Goal: Task Accomplishment & Management: Use online tool/utility

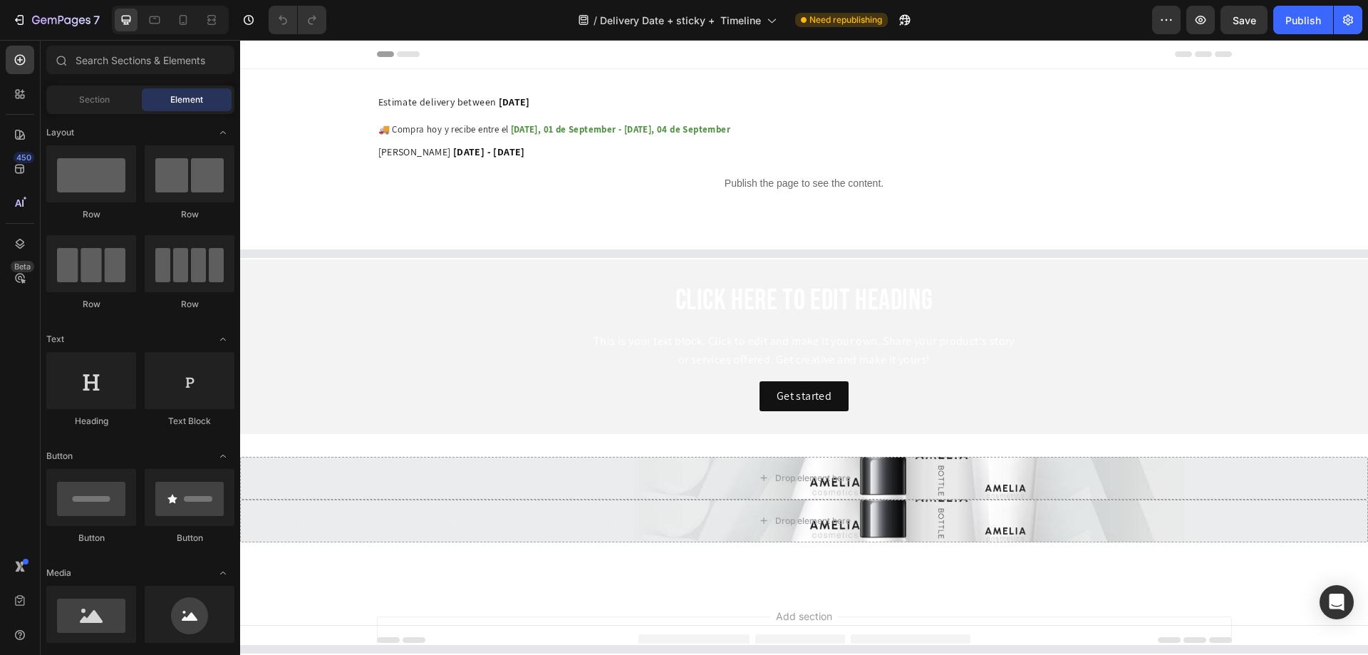
select select "549114623270323422"
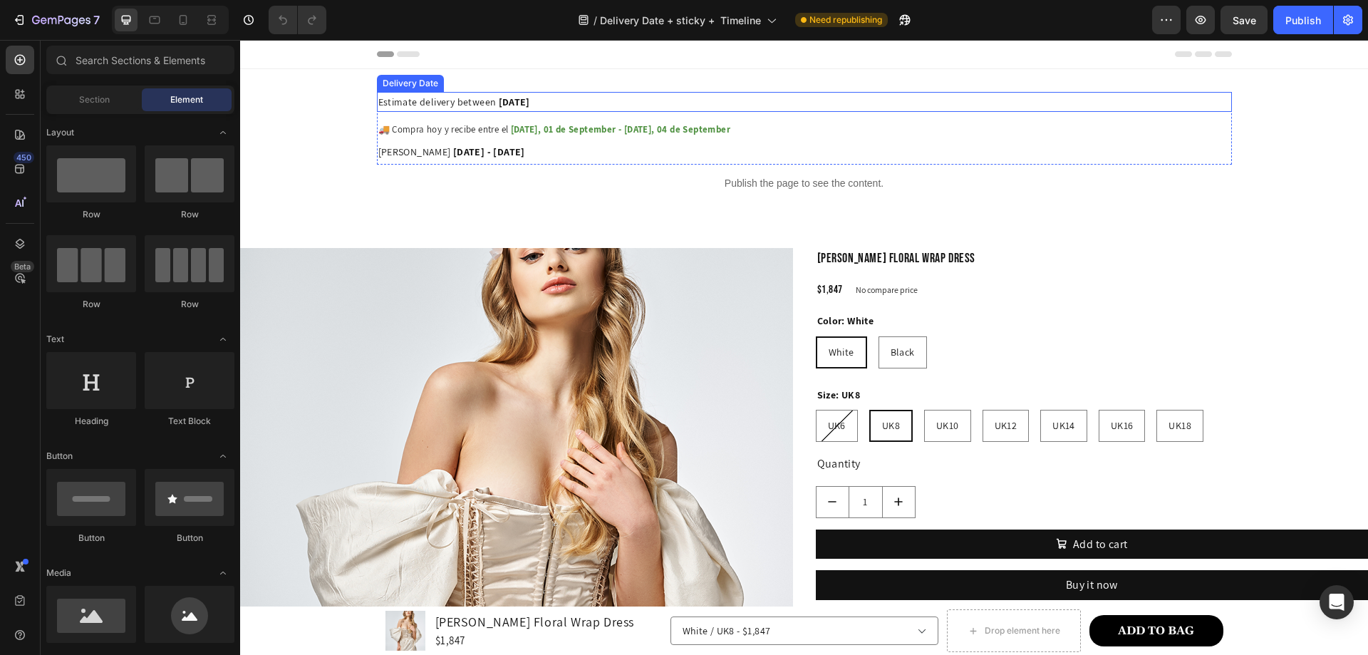
click at [530, 98] on span "[DATE]" at bounding box center [514, 101] width 31 height 13
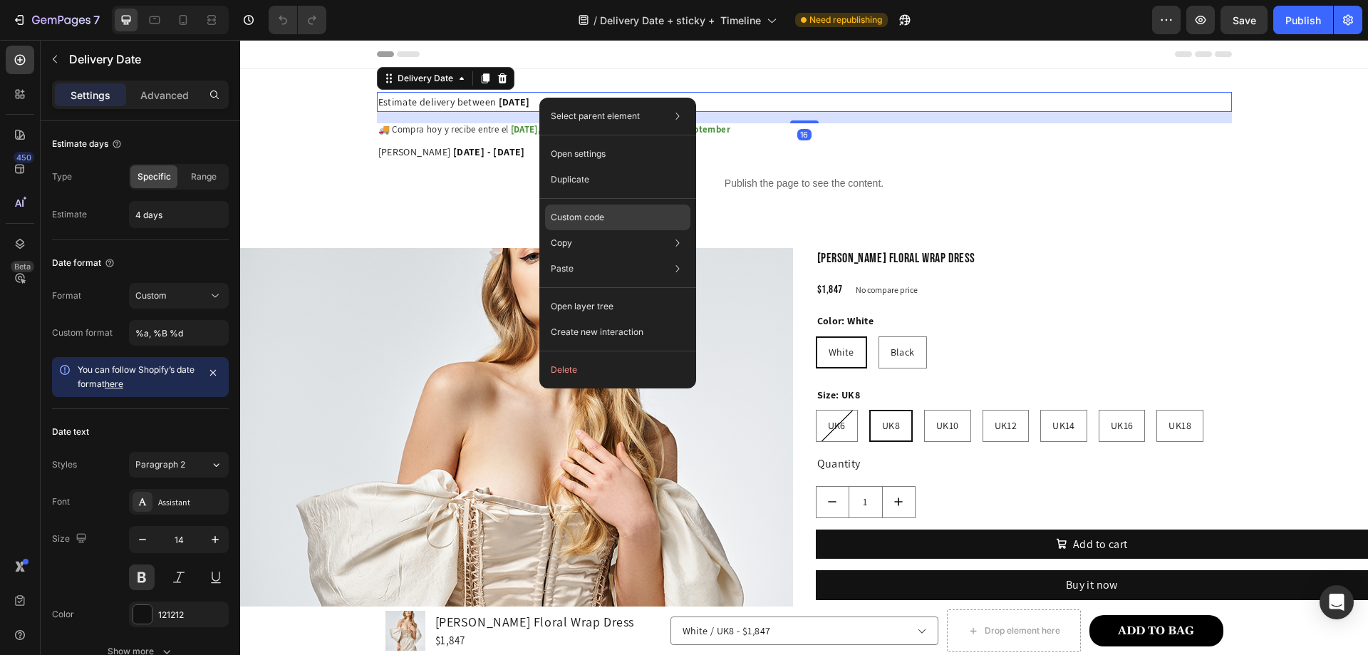
click at [606, 256] on div "Custom code" at bounding box center [617, 269] width 145 height 26
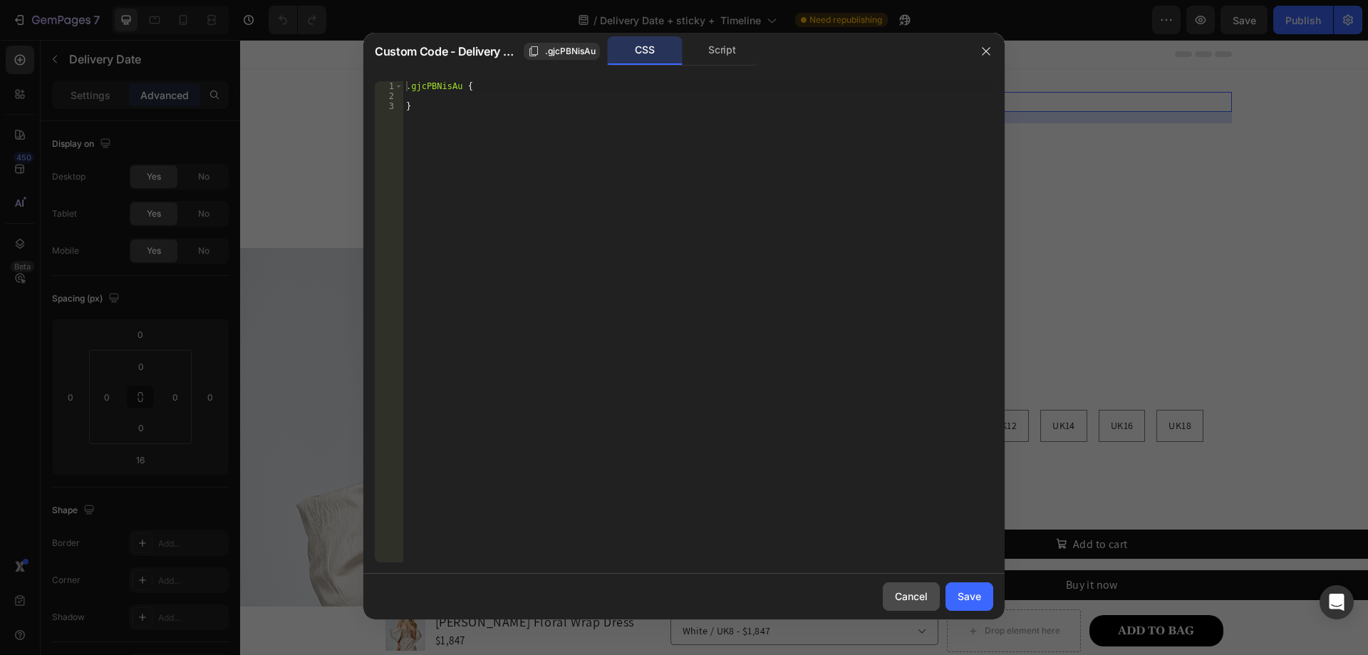
drag, startPoint x: 915, startPoint y: 597, endPoint x: 634, endPoint y: 564, distance: 282.7
click at [915, 597] on div "Cancel" at bounding box center [911, 596] width 33 height 15
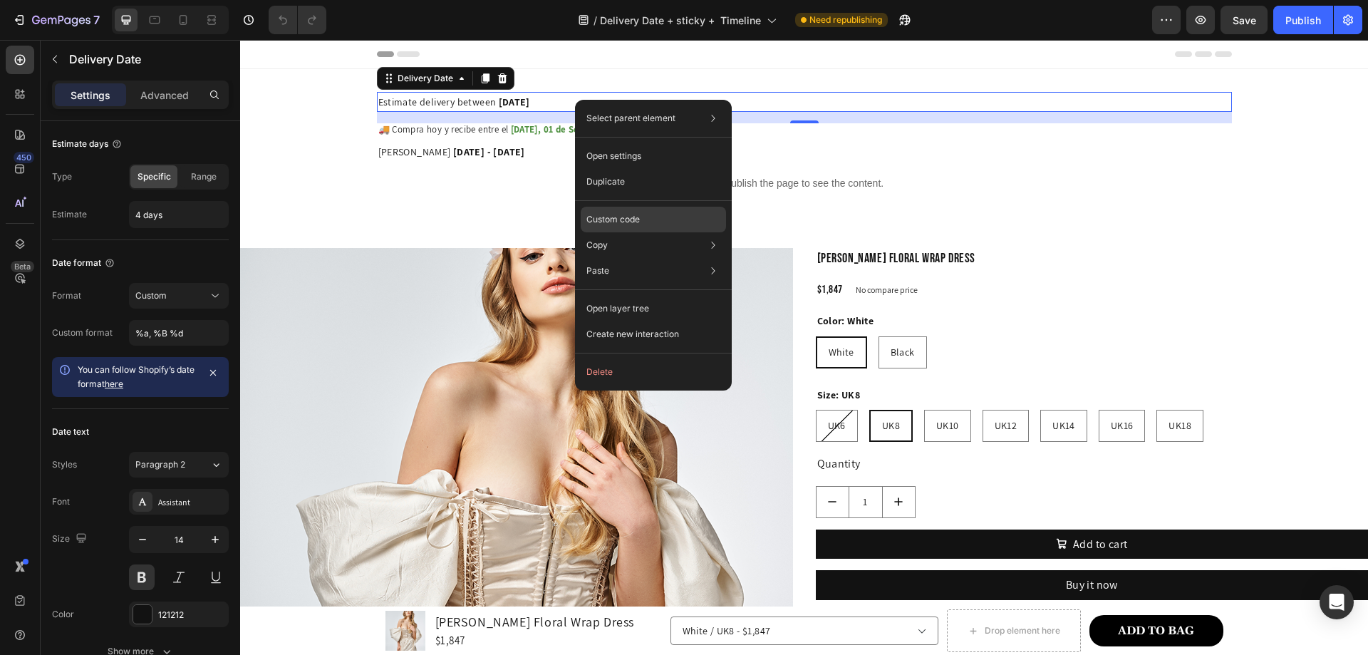
click at [636, 223] on p "Custom code" at bounding box center [612, 219] width 53 height 13
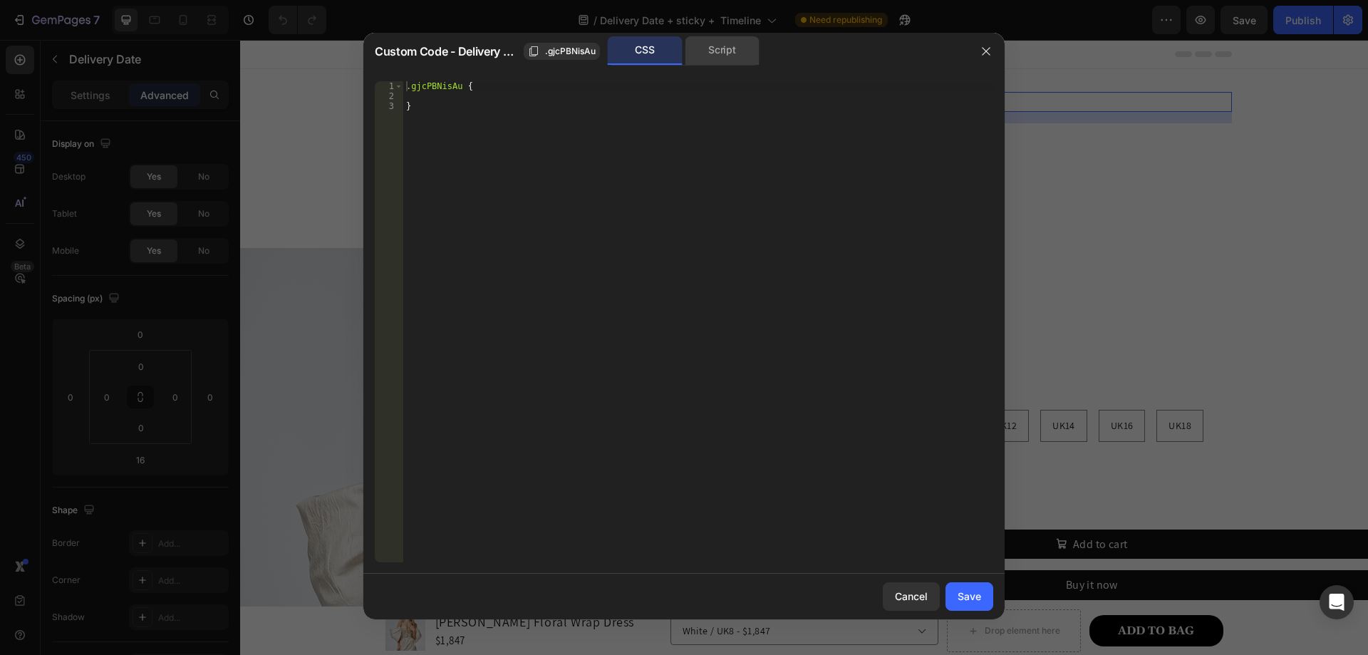
click at [717, 51] on div "Script" at bounding box center [722, 50] width 75 height 29
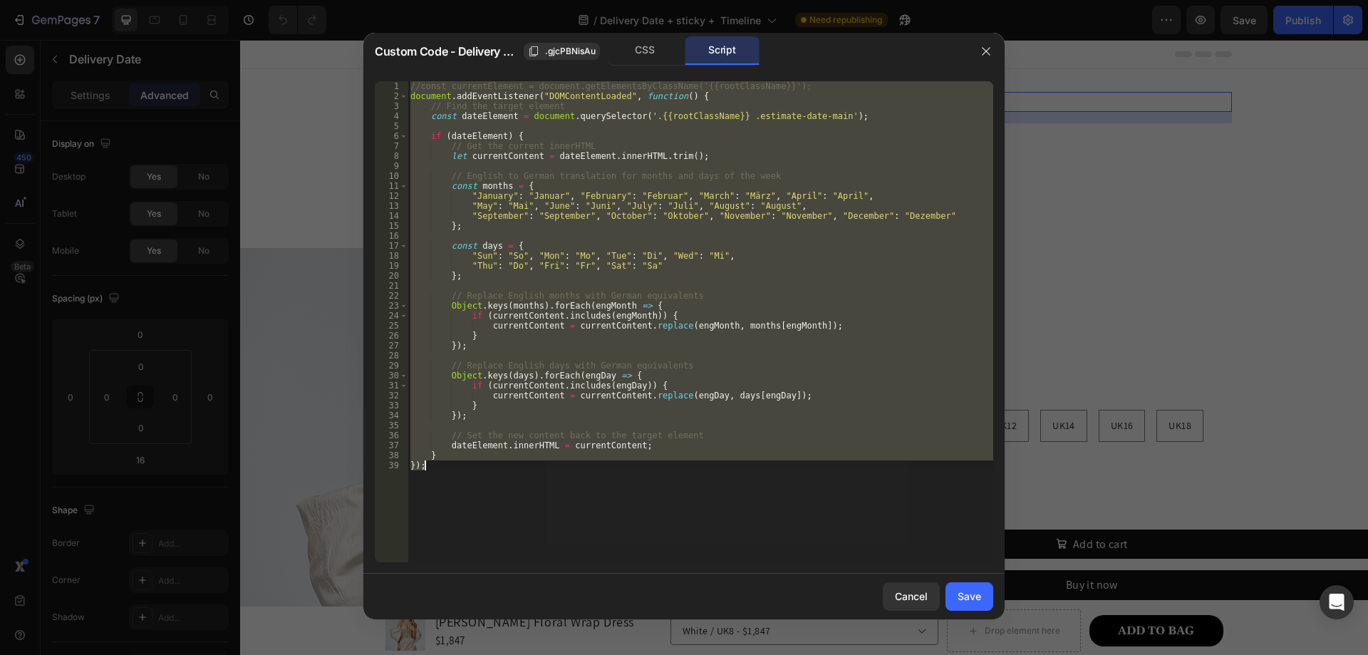
click at [749, 339] on div "//const currentElement = document.getElementsByClassName('{{rootClassName}}'); …" at bounding box center [701, 321] width 586 height 481
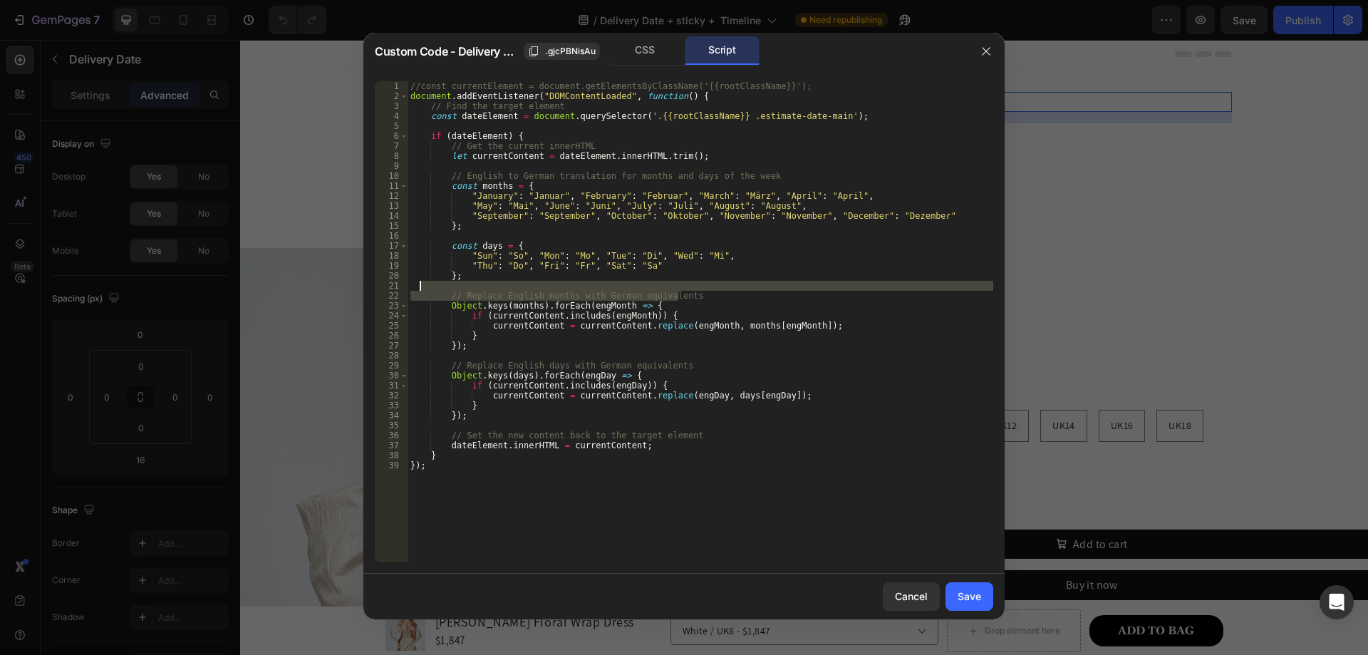
drag, startPoint x: 696, startPoint y: 296, endPoint x: 702, endPoint y: 290, distance: 8.6
click at [702, 290] on div "//const currentElement = document.getElementsByClassName('{{rootClassName}}'); …" at bounding box center [701, 331] width 586 height 501
type textarea "// Replace English months with German equivalents"
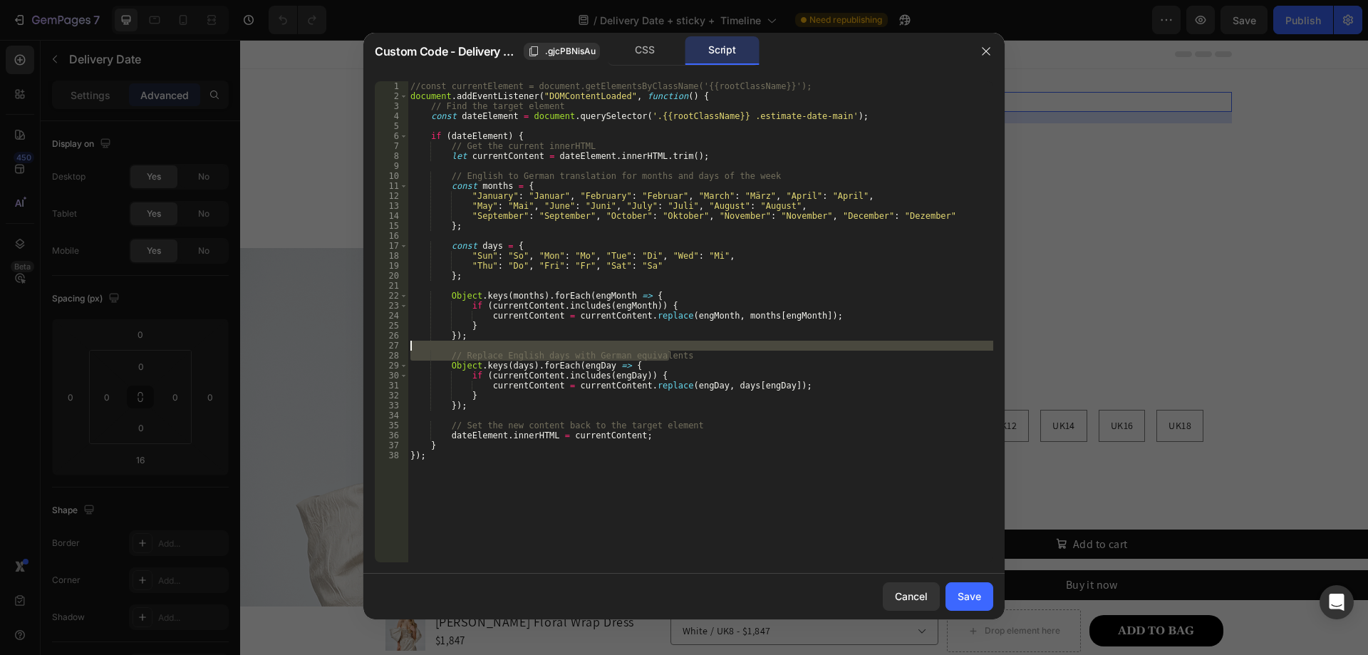
click at [673, 348] on div "//const currentElement = document.getElementsByClassName('{{rootClassName}}'); …" at bounding box center [701, 331] width 586 height 501
type textarea "// Replace English days with German equivalents"
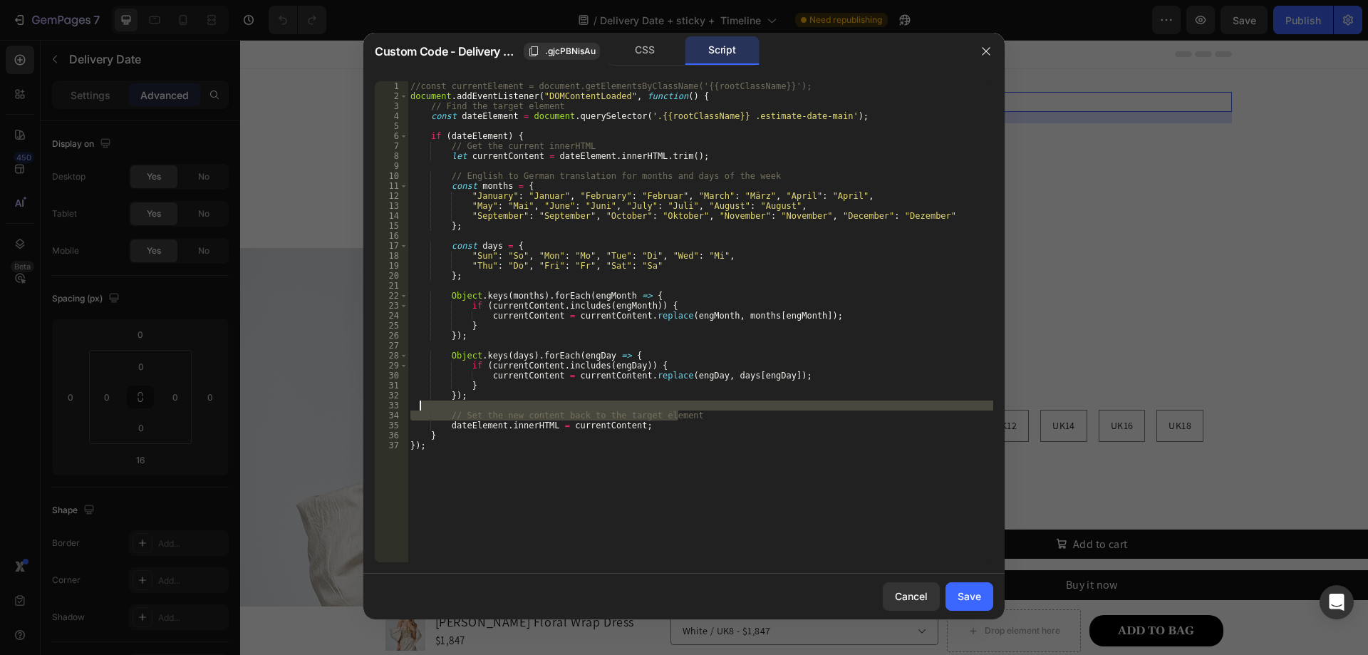
click at [681, 408] on div "//const currentElement = document.getElementsByClassName('{{rootClassName}}'); …" at bounding box center [701, 331] width 586 height 501
type textarea "// Set the new content back to the target element"
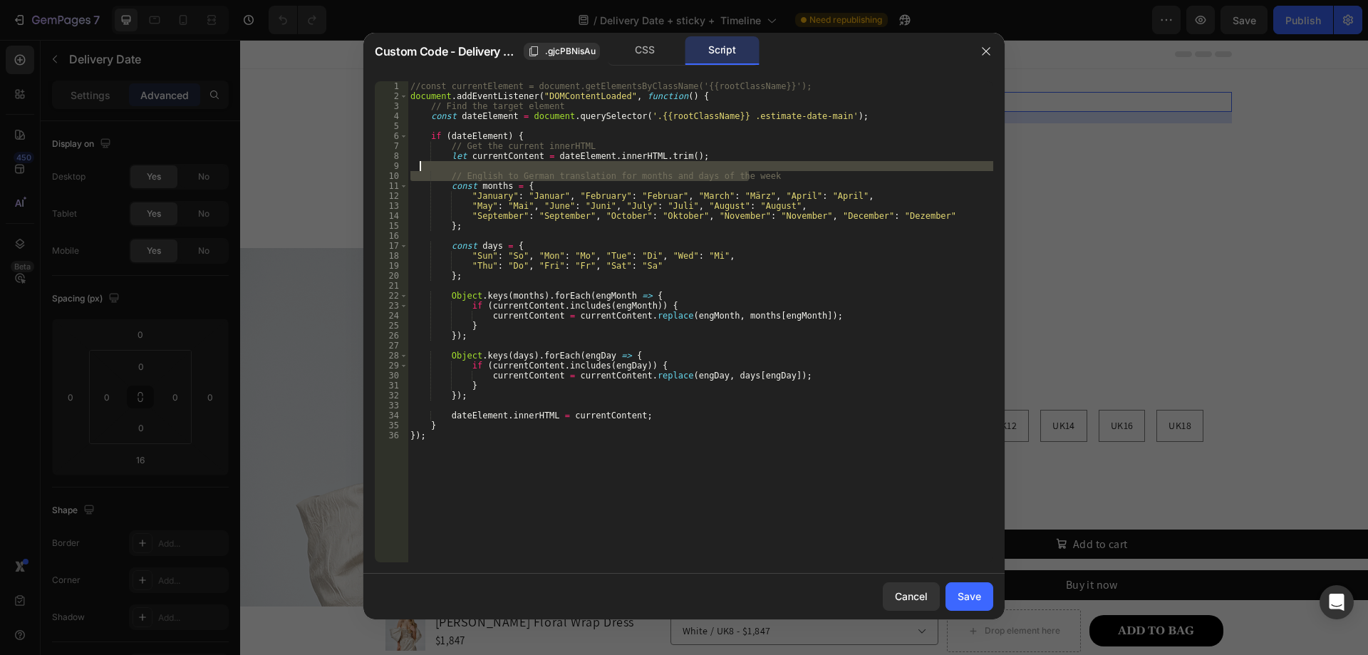
click at [752, 167] on div "//const currentElement = document.getElementsByClassName('{{rootClassName}}'); …" at bounding box center [701, 331] width 586 height 501
type textarea "// English to German translation for months and days of the week"
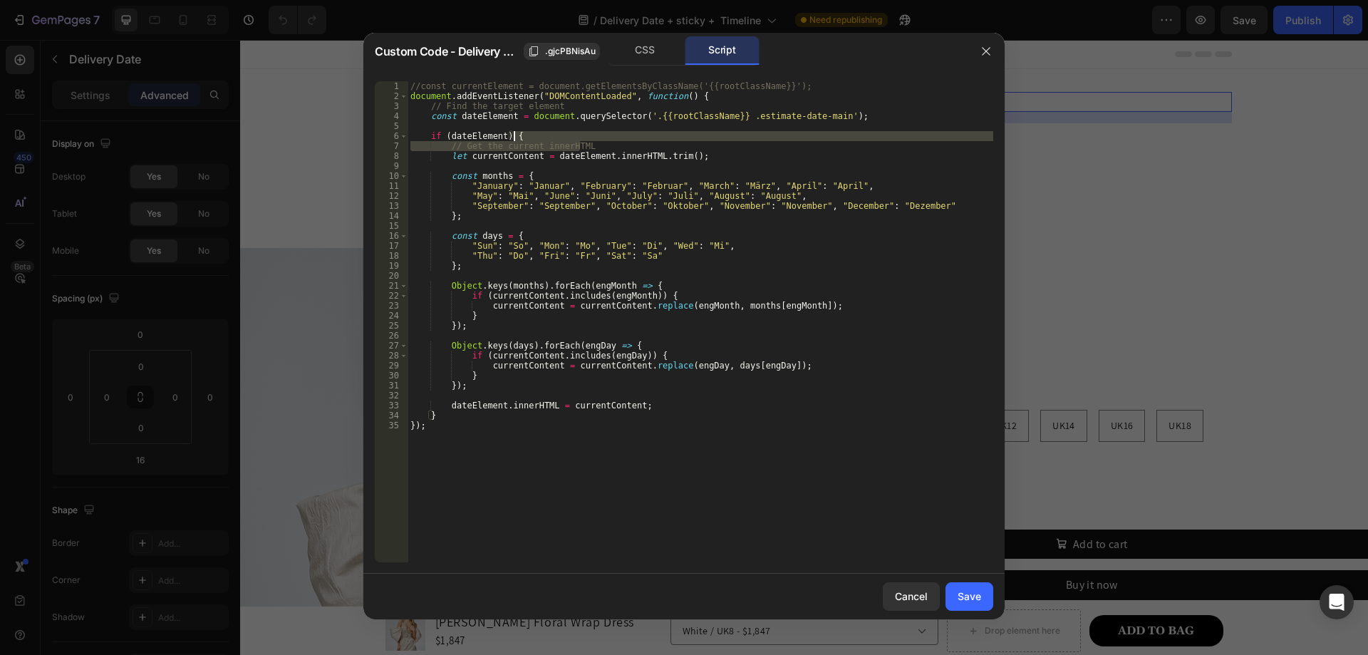
click at [633, 139] on div "//const currentElement = document.getElementsByClassName('{{rootClassName}}'); …" at bounding box center [701, 331] width 586 height 501
type textarea "if (dateElement) {"
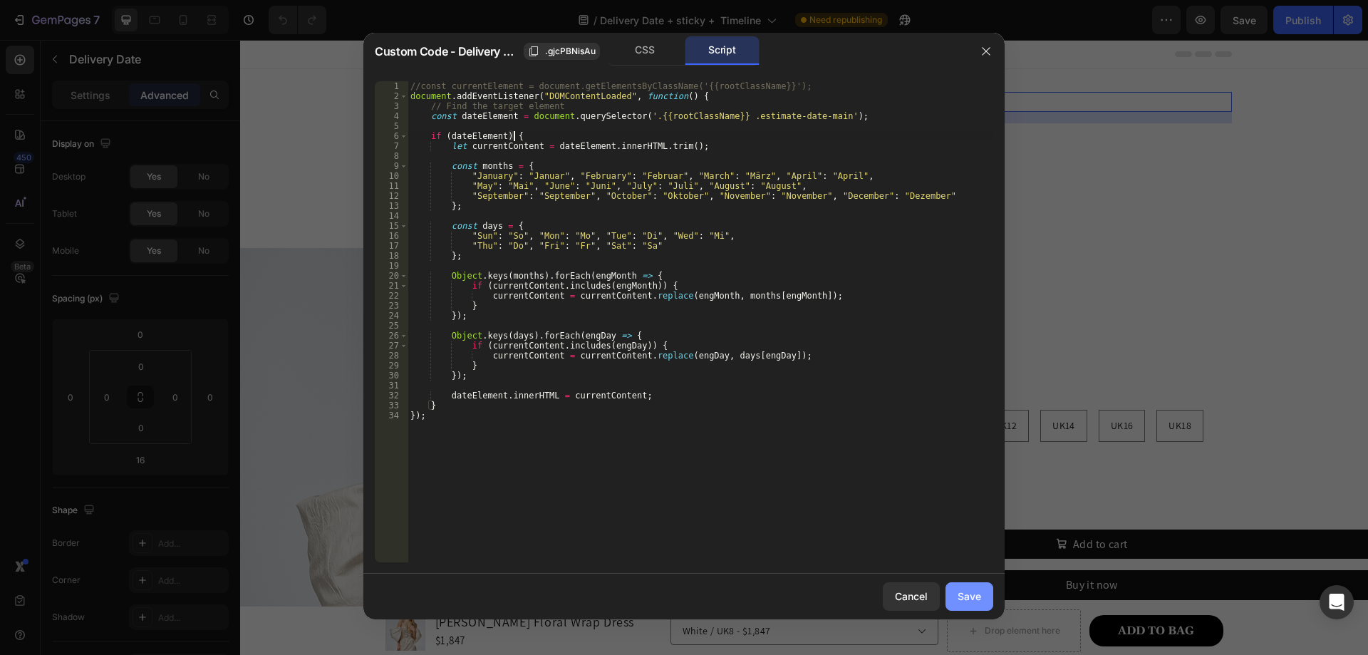
click at [963, 603] on div "Save" at bounding box center [970, 596] width 24 height 15
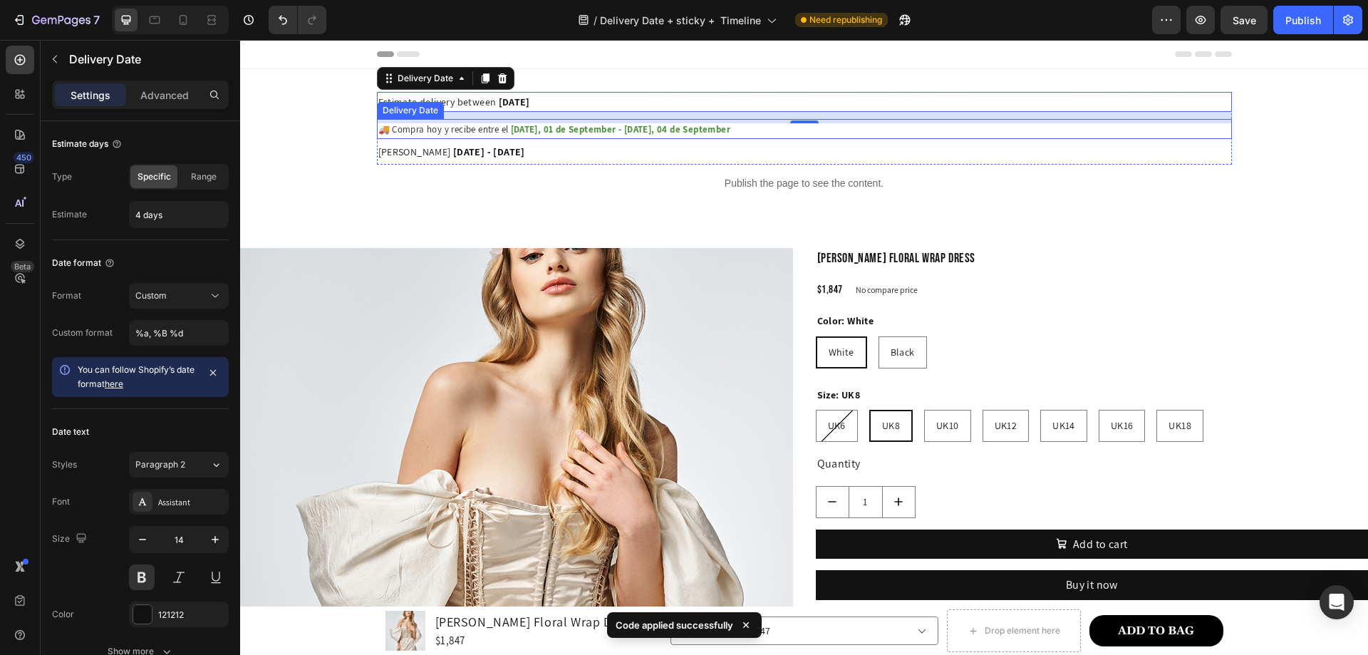
click at [672, 130] on span "[DATE], 01 de September - [DATE], 04 de September" at bounding box center [621, 129] width 220 height 12
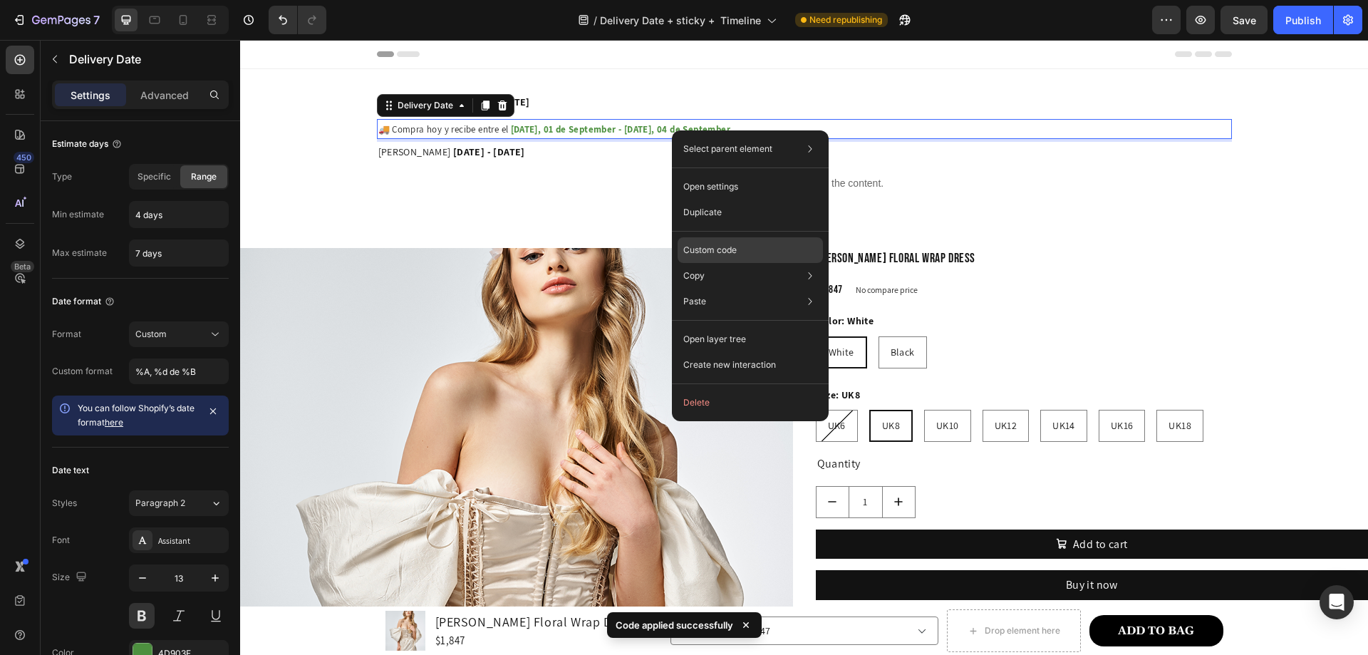
click at [723, 249] on p "Custom code" at bounding box center [709, 250] width 53 height 13
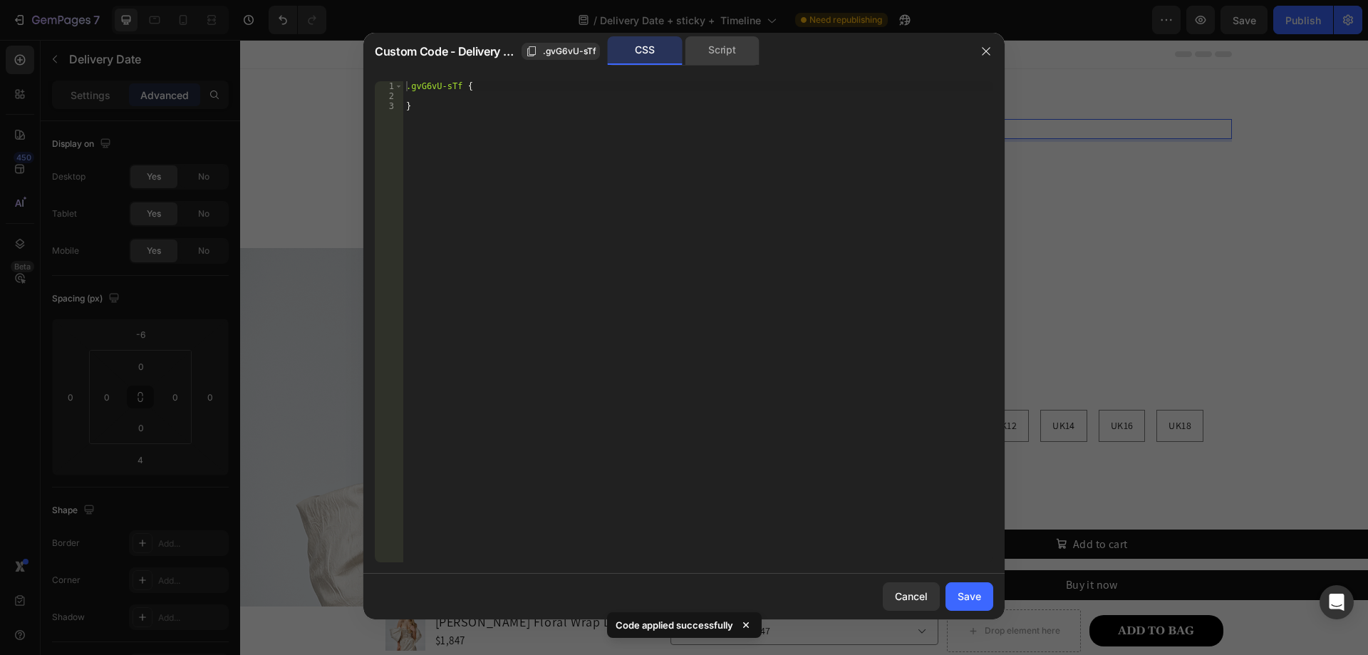
click at [710, 57] on div "Script" at bounding box center [722, 50] width 75 height 29
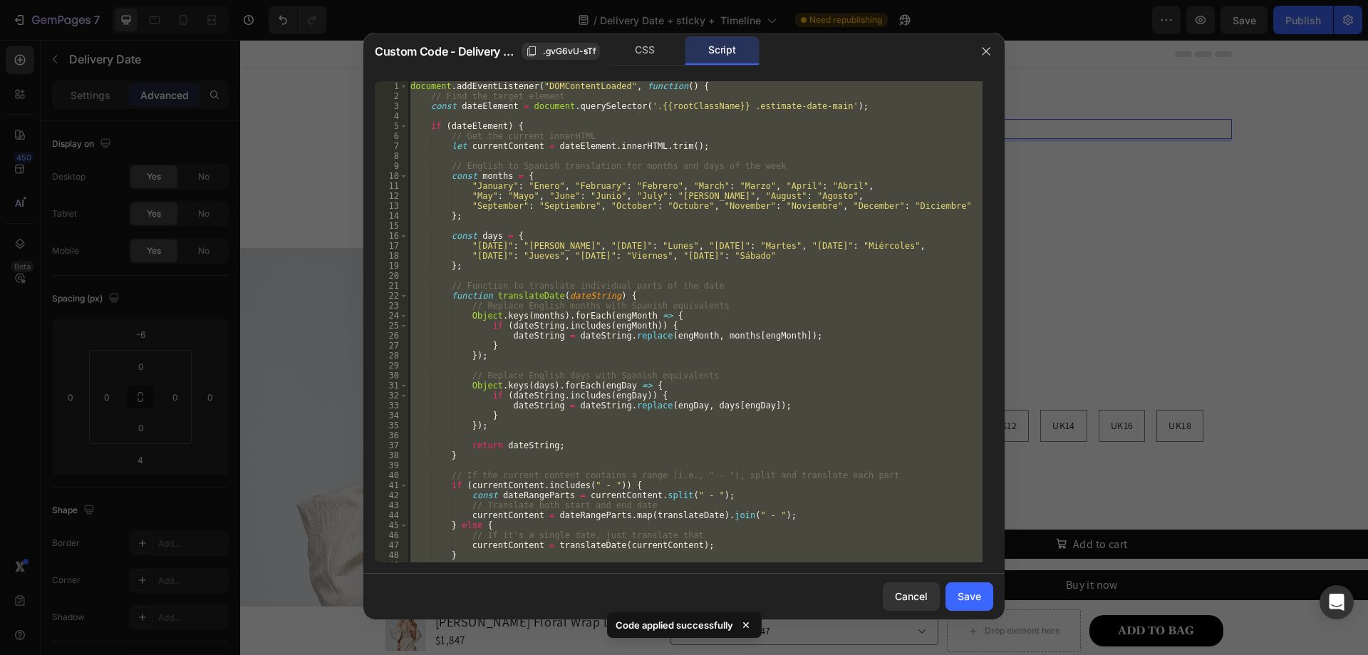
click at [671, 239] on div "document . addEventListener ( "DOMContentLoaded" , function ( ) { // Find the t…" at bounding box center [695, 321] width 575 height 481
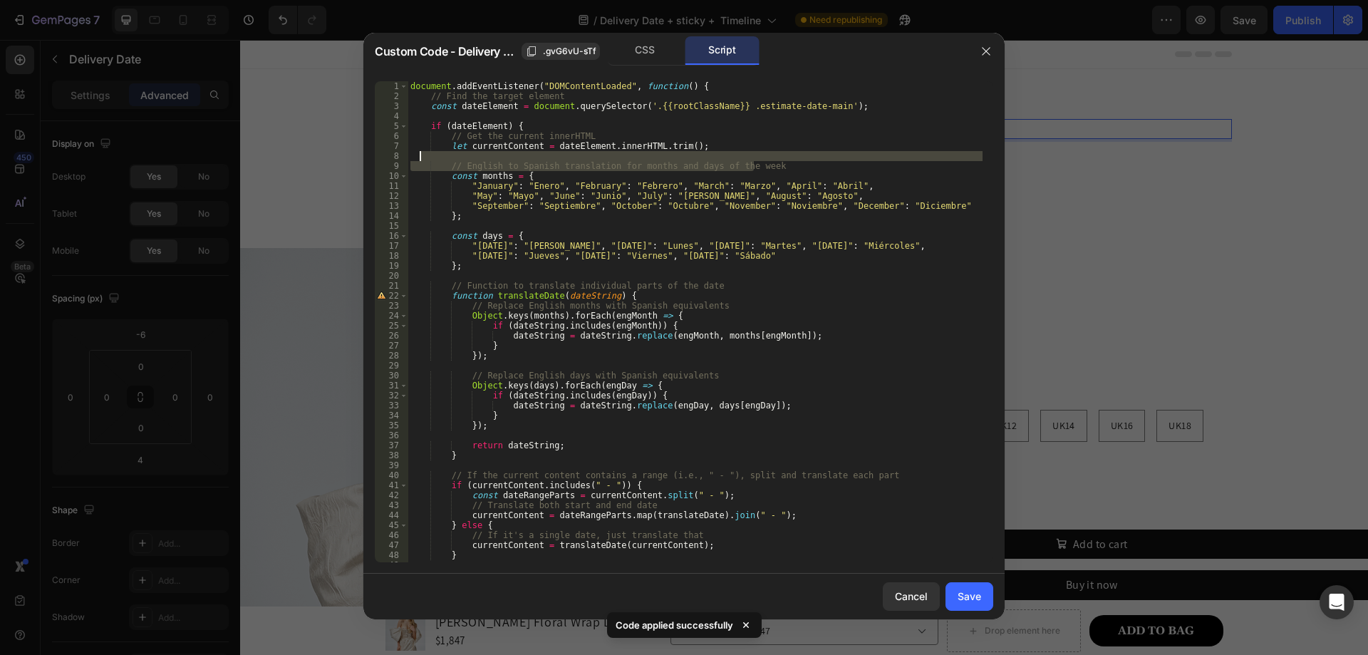
drag, startPoint x: 760, startPoint y: 166, endPoint x: 766, endPoint y: 159, distance: 9.1
click at [766, 159] on div "document . addEventListener ( "DOMContentLoaded" , function ( ) { // Find the t…" at bounding box center [695, 331] width 575 height 501
type textarea "// English to Spanish translation for months and days of the week"
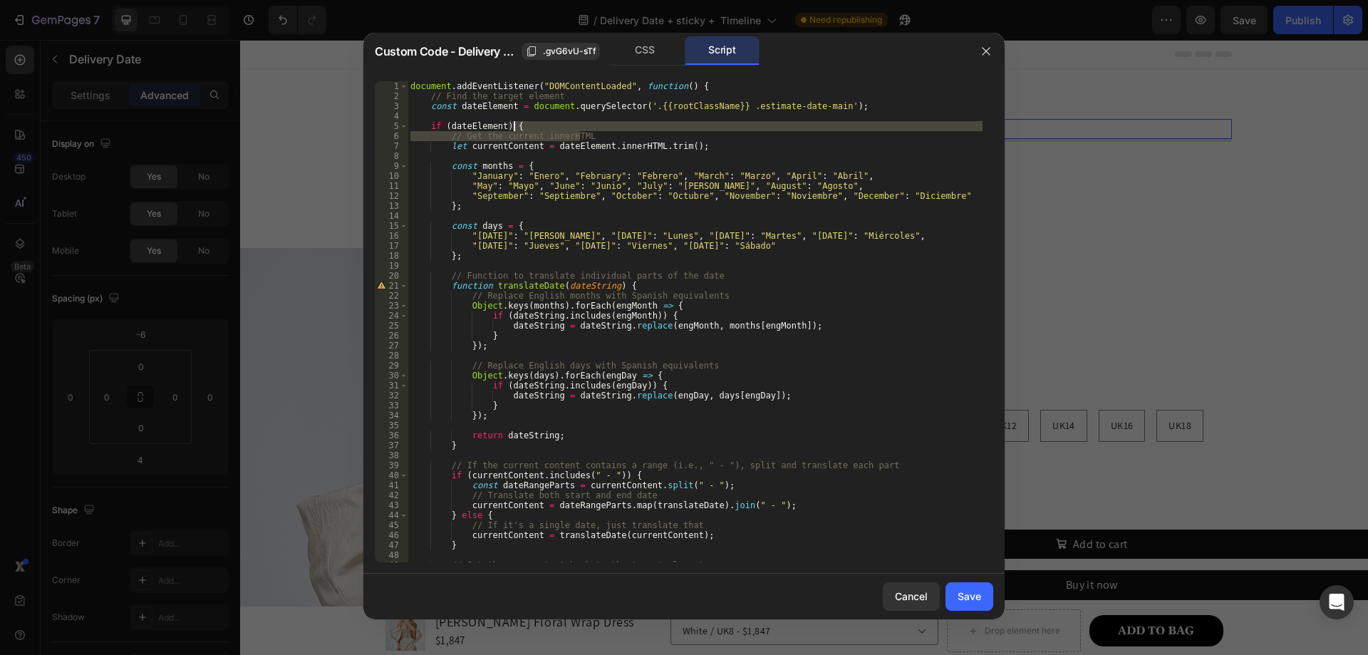
drag, startPoint x: 592, startPoint y: 138, endPoint x: 595, endPoint y: 130, distance: 7.7
click at [595, 130] on div "document . addEventListener ( "DOMContentLoaded" , function ( ) { // Find the t…" at bounding box center [695, 331] width 575 height 501
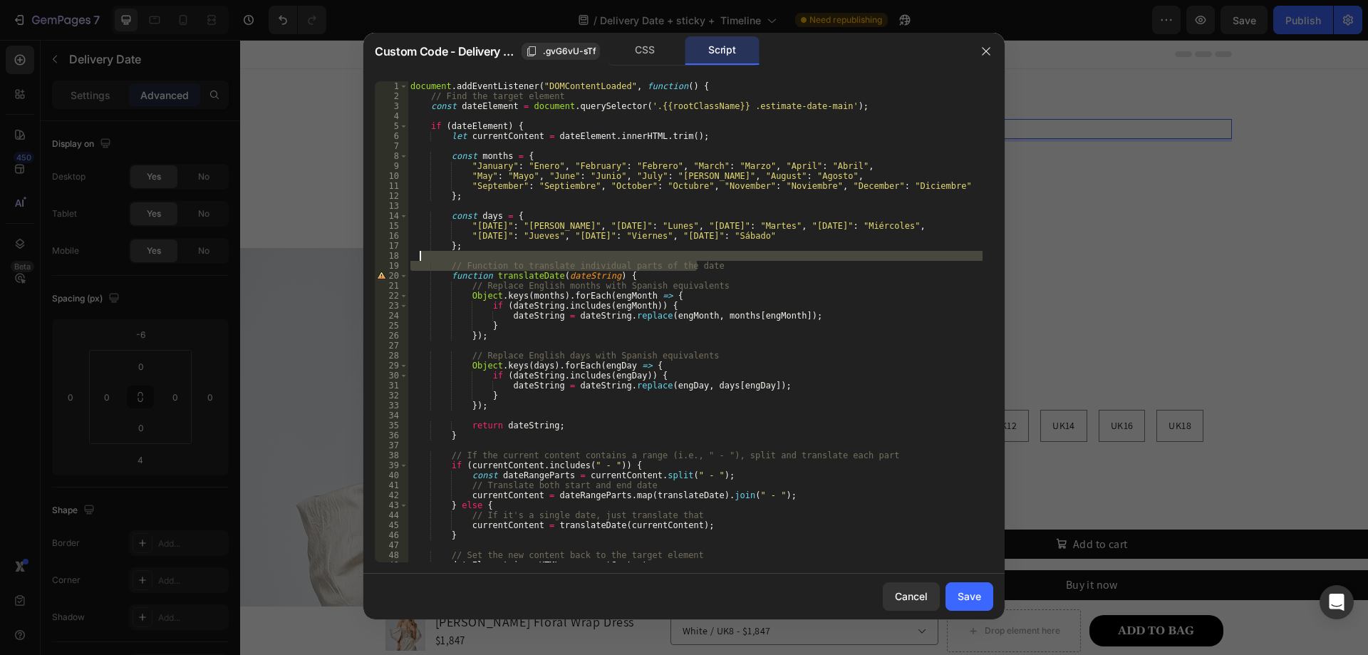
drag, startPoint x: 710, startPoint y: 267, endPoint x: 721, endPoint y: 252, distance: 19.0
click at [721, 252] on div "document . addEventListener ( "DOMContentLoaded" , function ( ) { // Find the t…" at bounding box center [695, 331] width 575 height 501
type textarea "// Function to translate individual parts of the date"
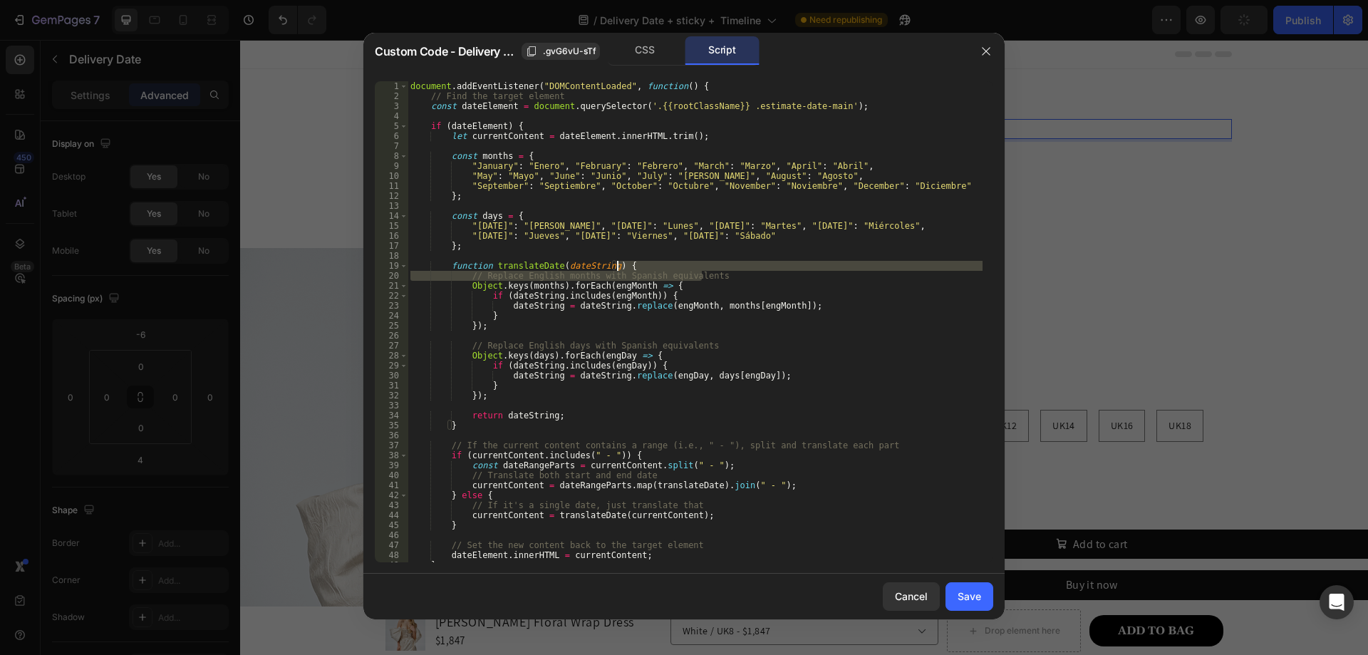
drag, startPoint x: 721, startPoint y: 277, endPoint x: 721, endPoint y: 265, distance: 11.4
click at [721, 265] on div "document . addEventListener ( "DOMContentLoaded" , function ( ) { // Find the t…" at bounding box center [695, 331] width 575 height 501
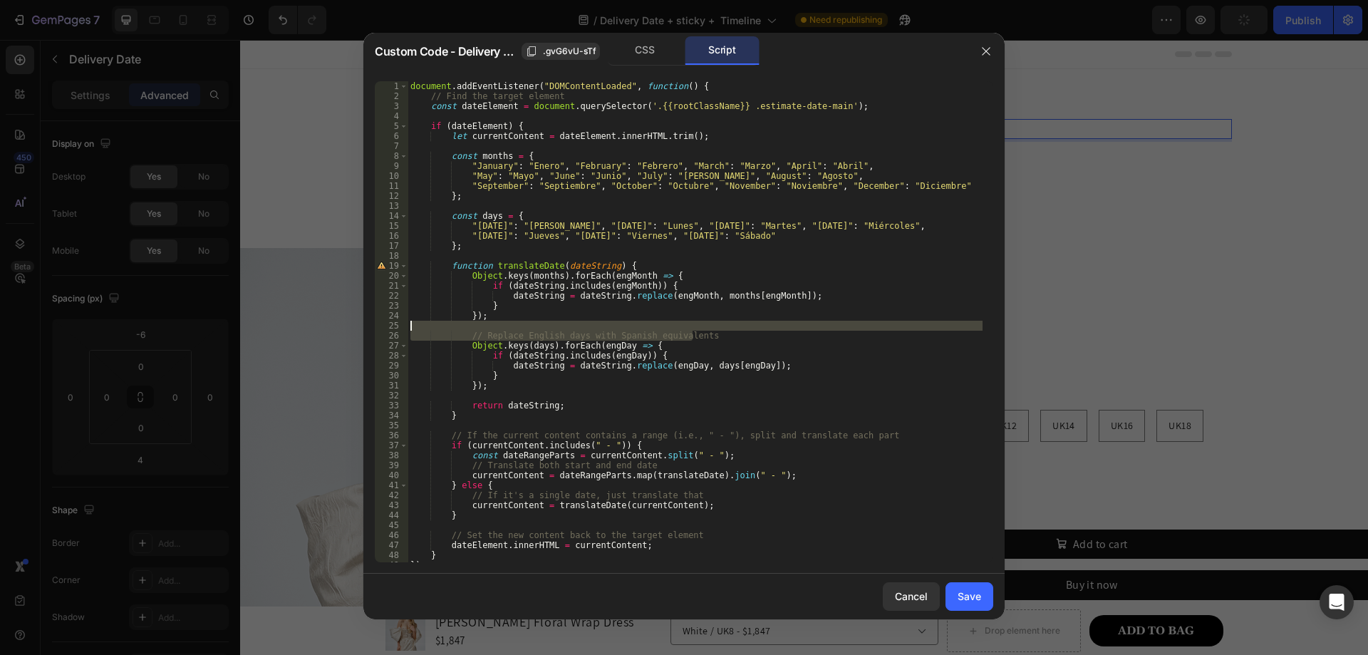
drag, startPoint x: 699, startPoint y: 332, endPoint x: 702, endPoint y: 324, distance: 8.3
click at [702, 324] on div "document . addEventListener ( "DOMContentLoaded" , function ( ) { // Find the t…" at bounding box center [695, 331] width 575 height 501
type textarea "// Replace English days with Spanish equivalents"
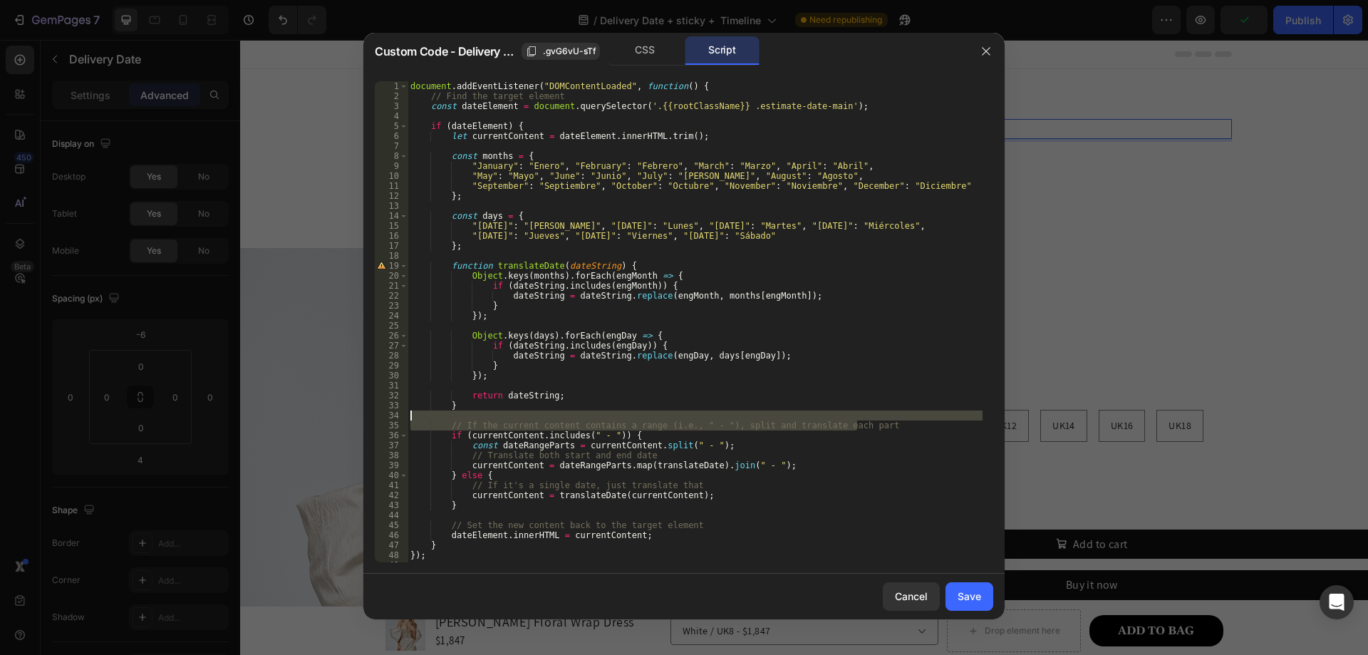
drag, startPoint x: 860, startPoint y: 425, endPoint x: 859, endPoint y: 415, distance: 10.7
click at [859, 415] on div "document . addEventListener ( "DOMContentLoaded" , function ( ) { // Find the t…" at bounding box center [695, 331] width 575 height 501
type textarea "// If the current content contains a range (i.e., " - "), split and translate e…"
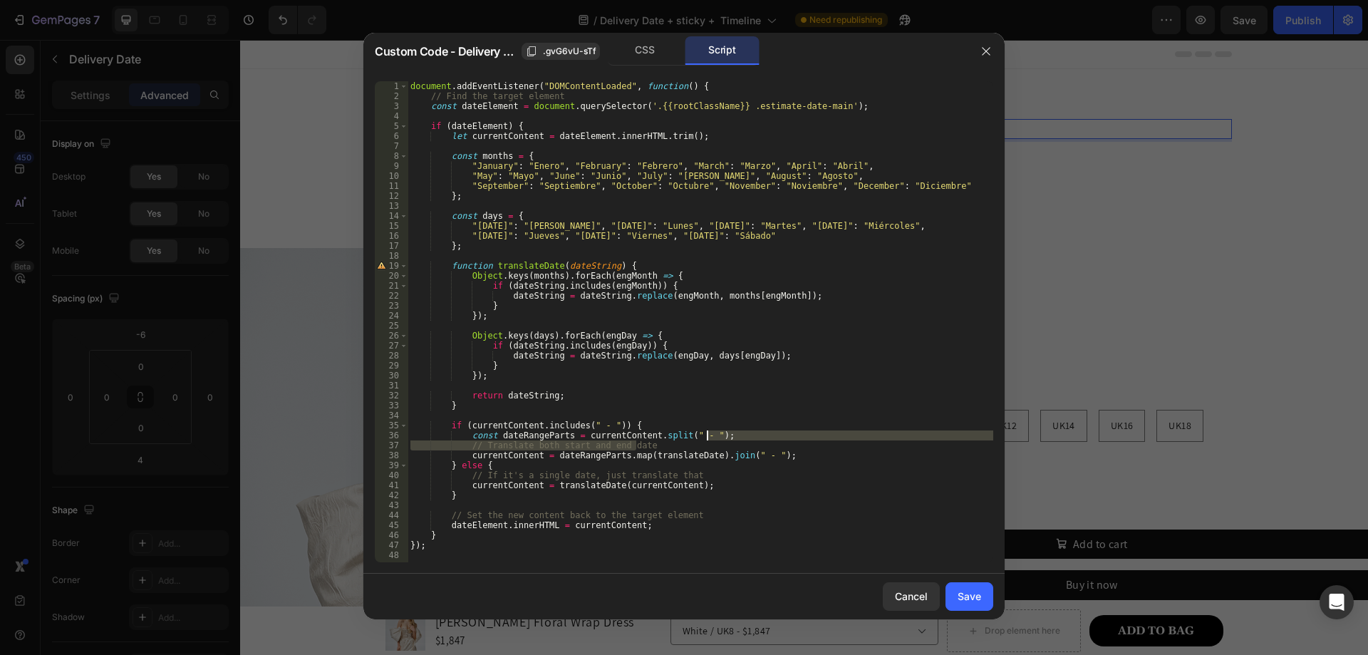
drag, startPoint x: 728, startPoint y: 444, endPoint x: 737, endPoint y: 438, distance: 10.9
click at [737, 438] on div "document . addEventListener ( "DOMContentLoaded" , function ( ) { // Find the t…" at bounding box center [701, 331] width 586 height 501
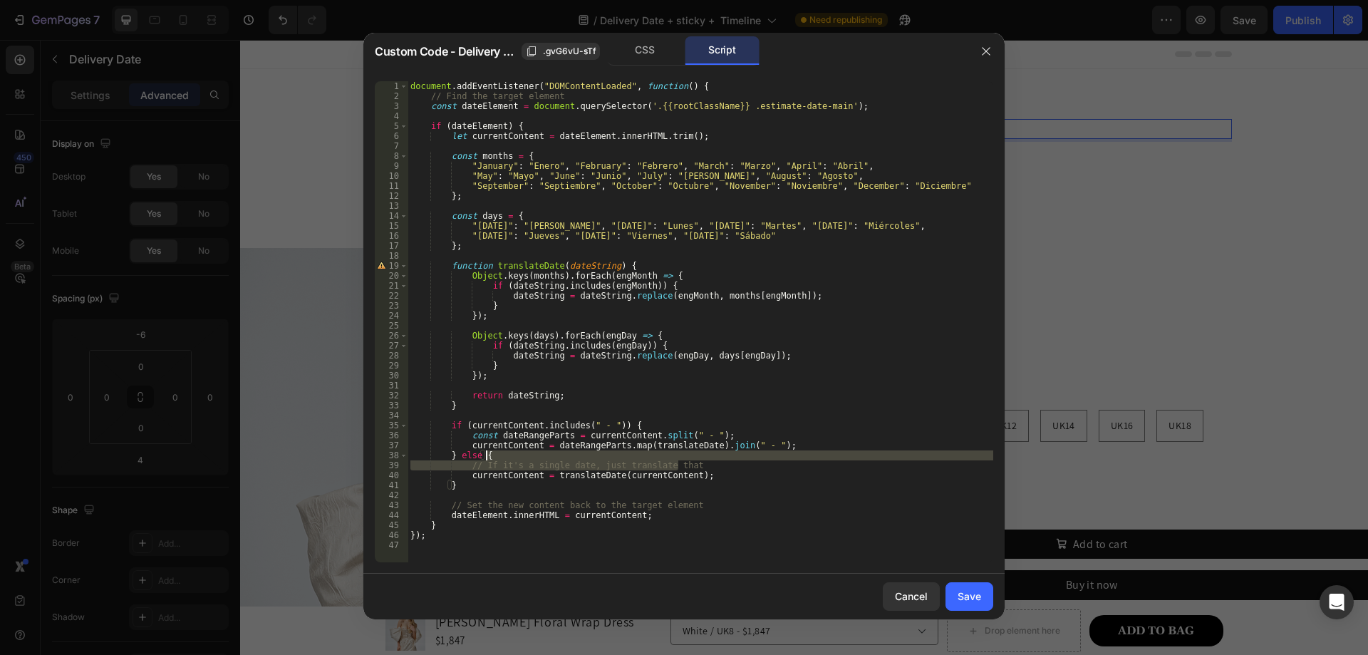
drag, startPoint x: 734, startPoint y: 463, endPoint x: 740, endPoint y: 459, distance: 7.7
click at [740, 459] on div "document . addEventListener ( "DOMContentLoaded" , function ( ) { // Find the t…" at bounding box center [701, 331] width 586 height 501
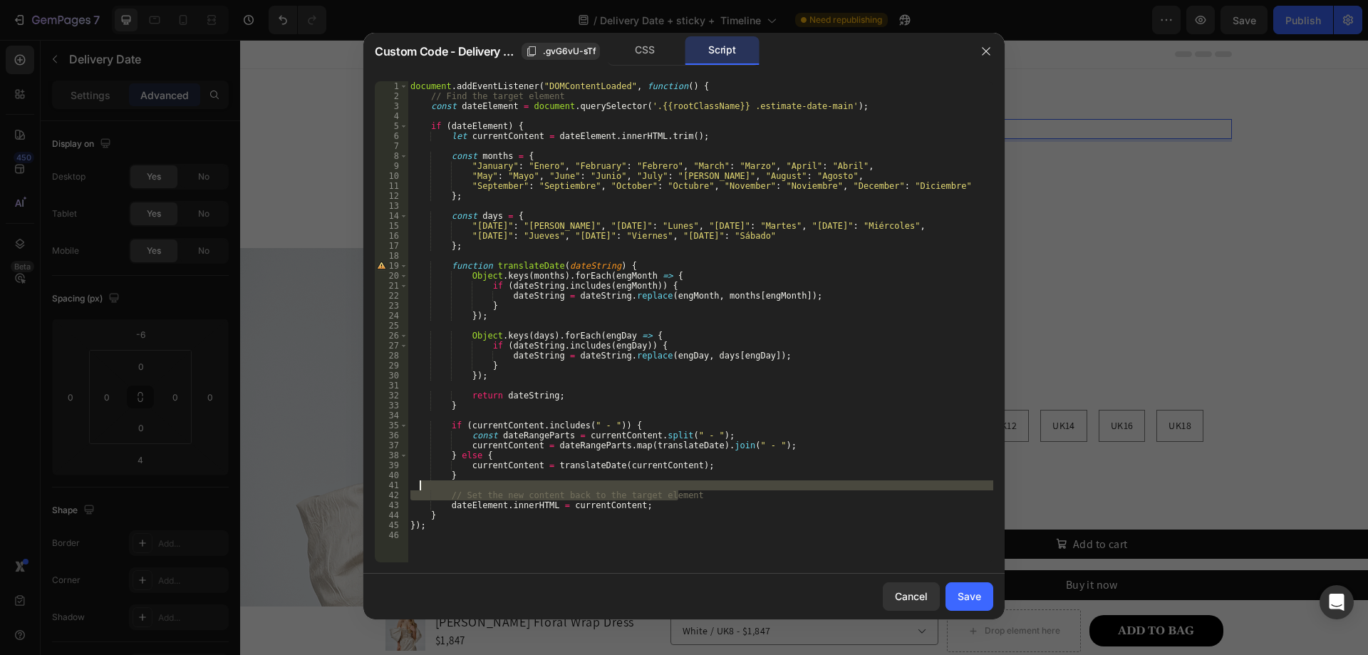
drag, startPoint x: 712, startPoint y: 495, endPoint x: 720, endPoint y: 487, distance: 12.1
click at [720, 487] on div "document . addEventListener ( "DOMContentLoaded" , function ( ) { // Find the t…" at bounding box center [701, 331] width 586 height 501
type textarea "// Set the new content back to the target element"
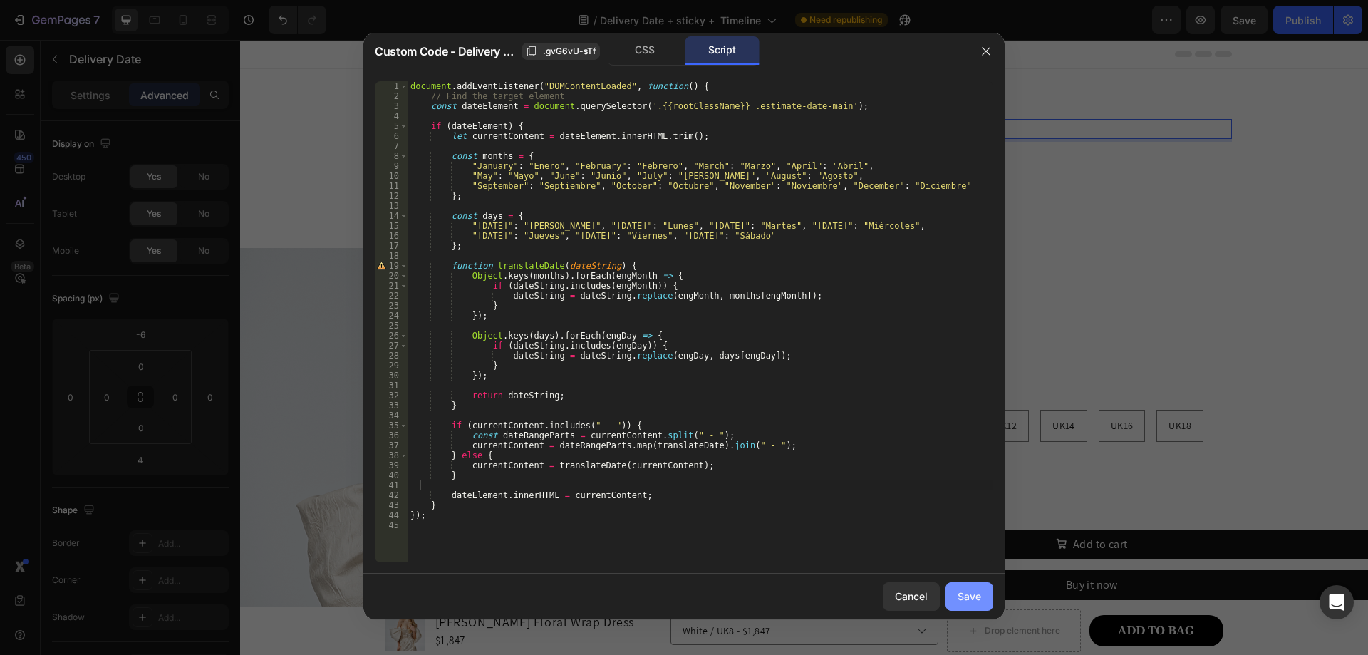
click at [962, 595] on div "Save" at bounding box center [970, 596] width 24 height 15
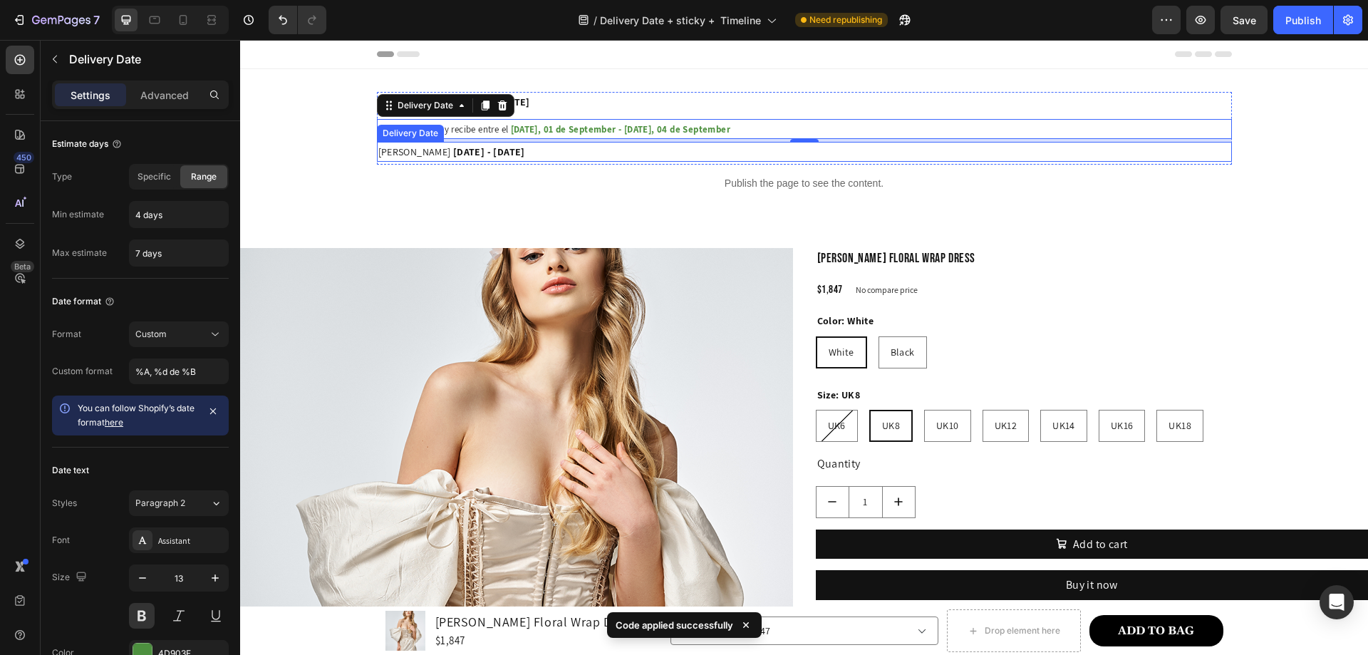
click at [525, 152] on span "[DATE] - [DATE]" at bounding box center [489, 151] width 72 height 13
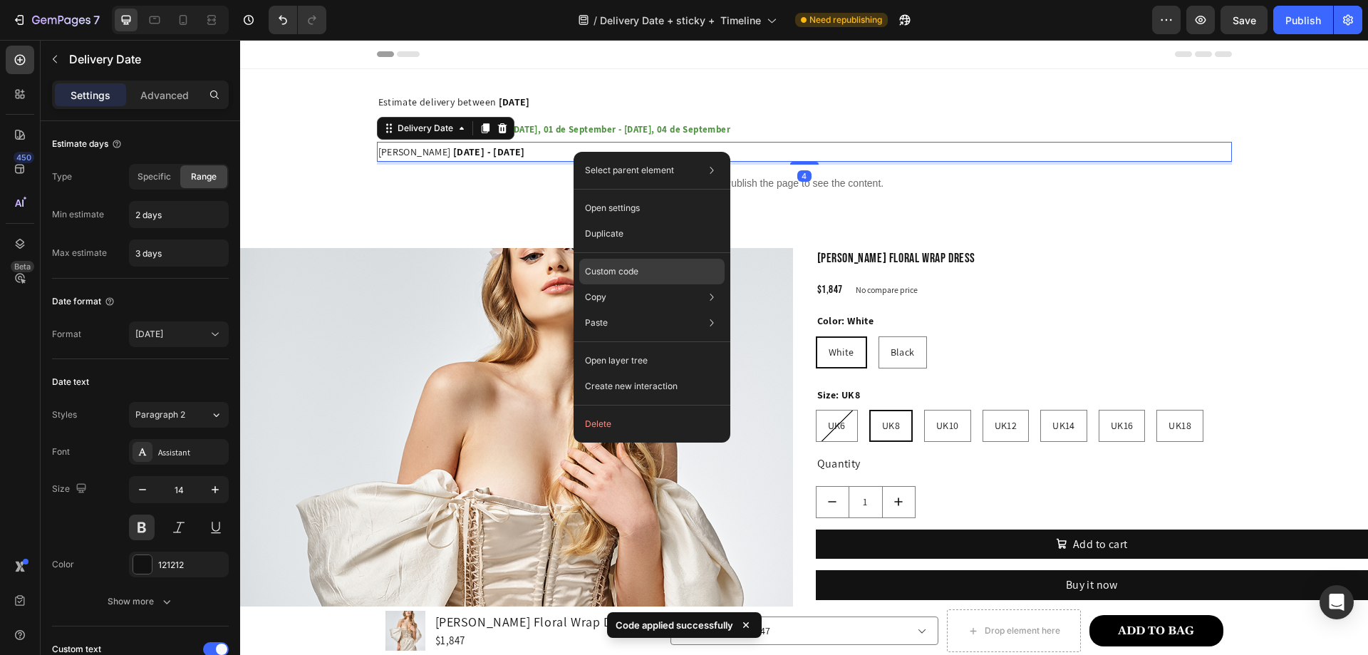
click at [624, 267] on p "Custom code" at bounding box center [611, 271] width 53 height 13
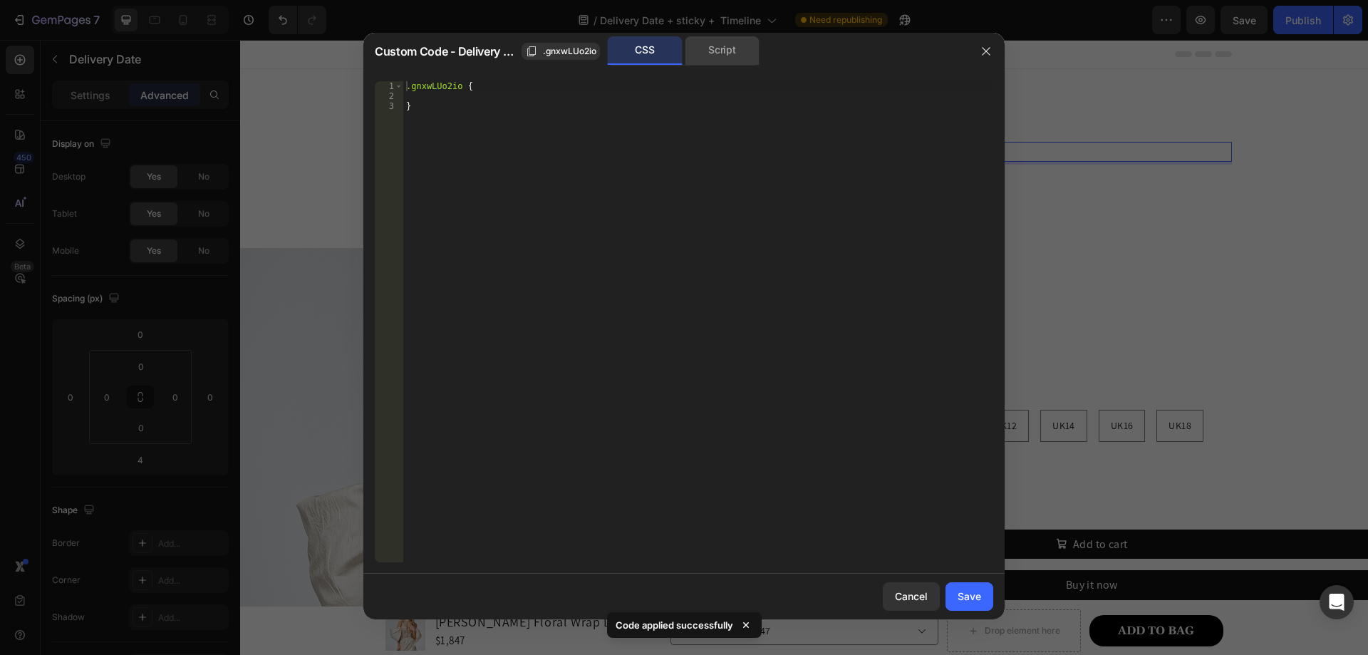
click at [713, 49] on div "Script" at bounding box center [722, 50] width 75 height 29
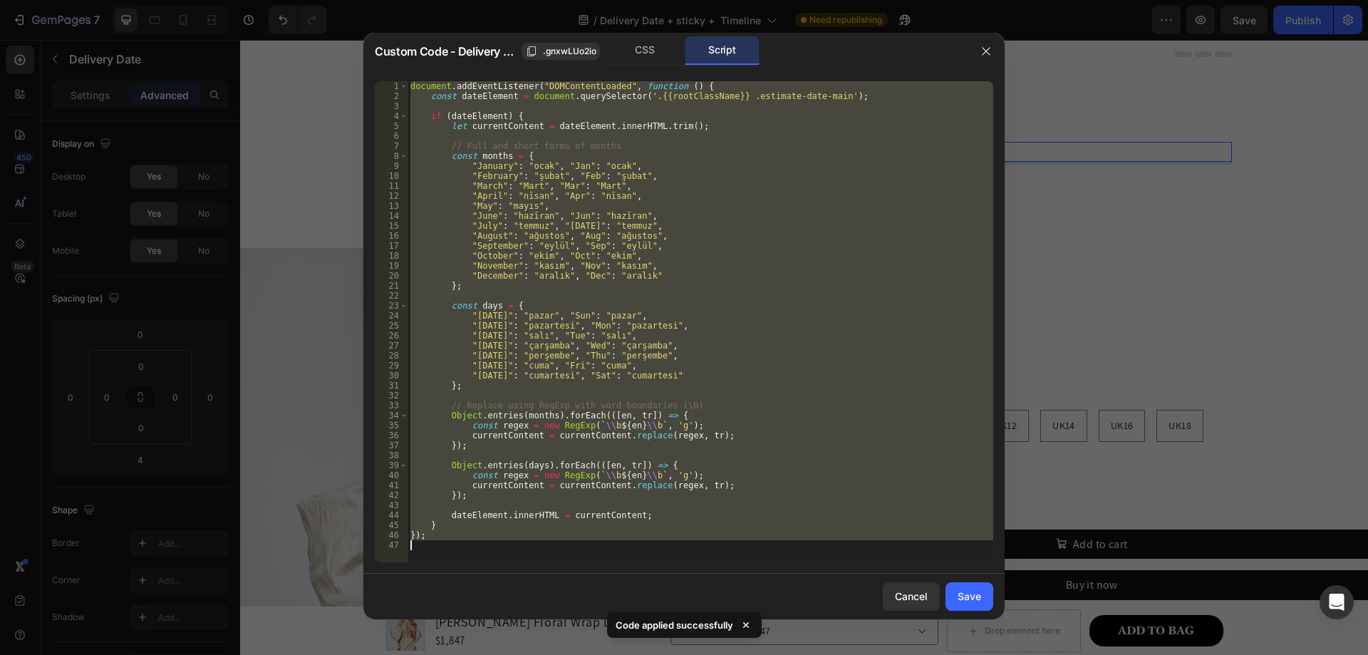
click at [671, 247] on div "document . addEventListener ( "DOMContentLoaded" , function ( ) { const dateEle…" at bounding box center [701, 321] width 586 height 481
type textarea ""September": "eylül", "Sep": "eylül","
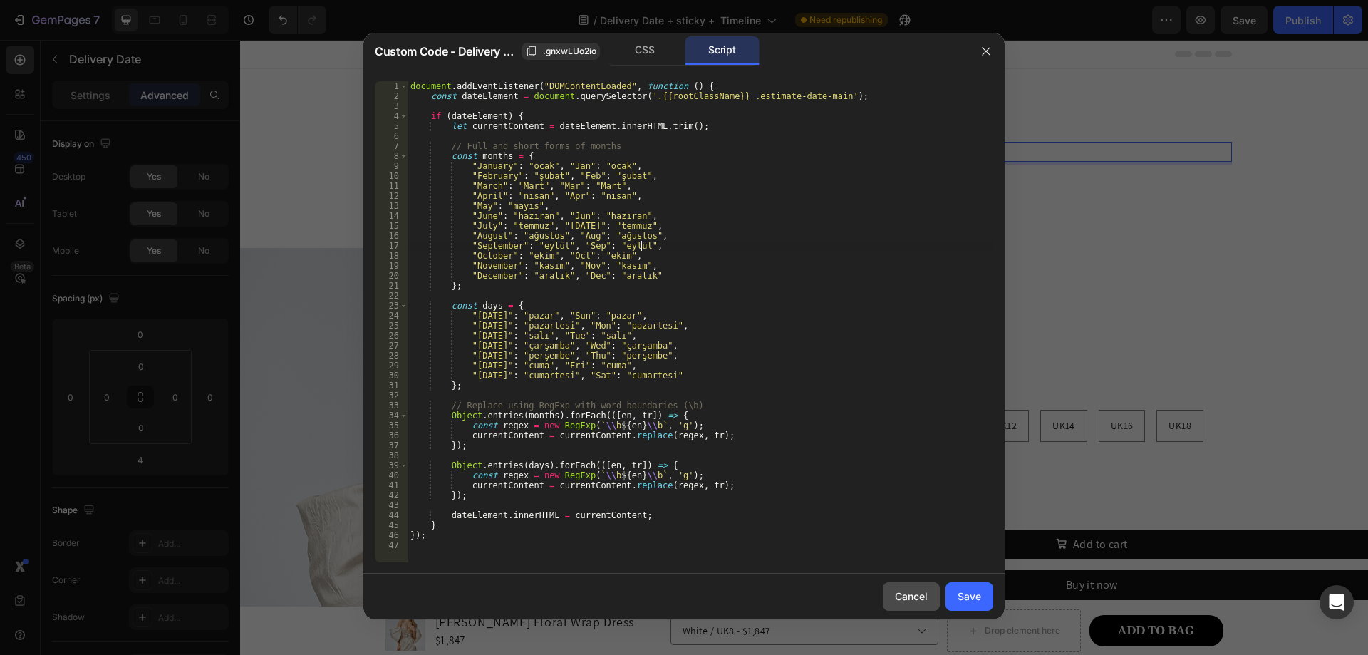
click at [909, 599] on div "Cancel" at bounding box center [911, 596] width 33 height 15
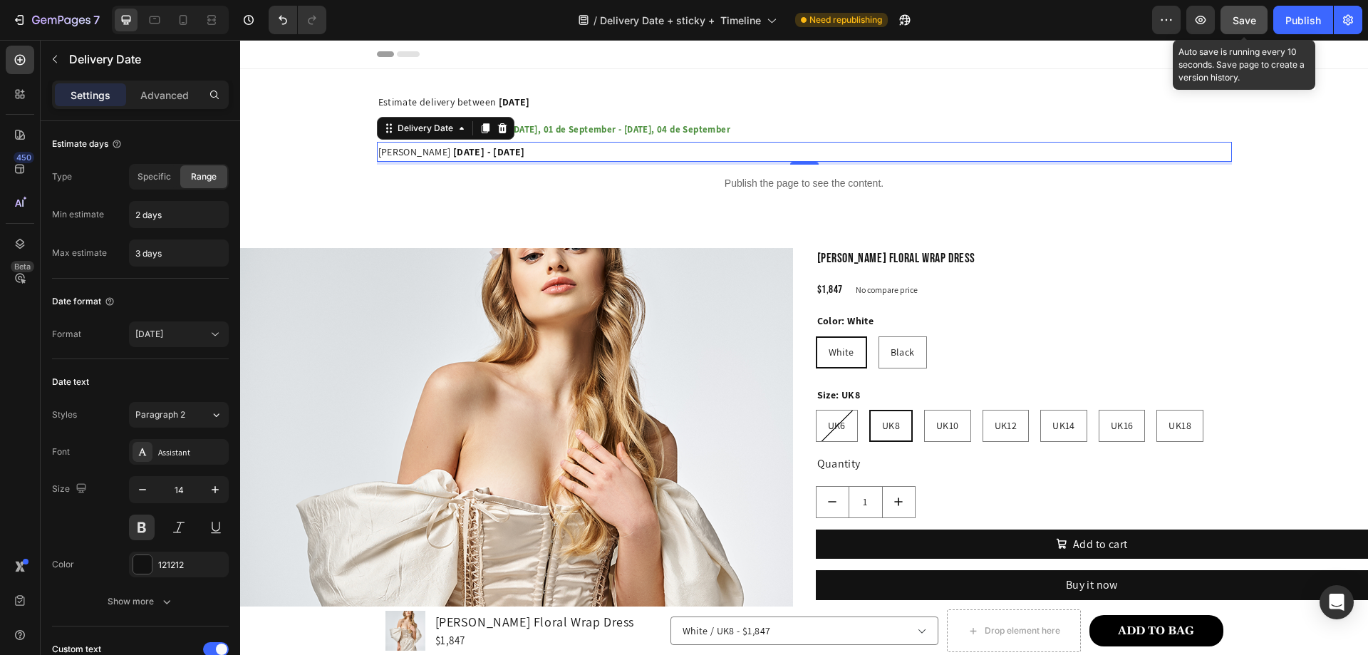
click at [1246, 16] on span "Save" at bounding box center [1245, 20] width 24 height 12
